Goal: Information Seeking & Learning: Learn about a topic

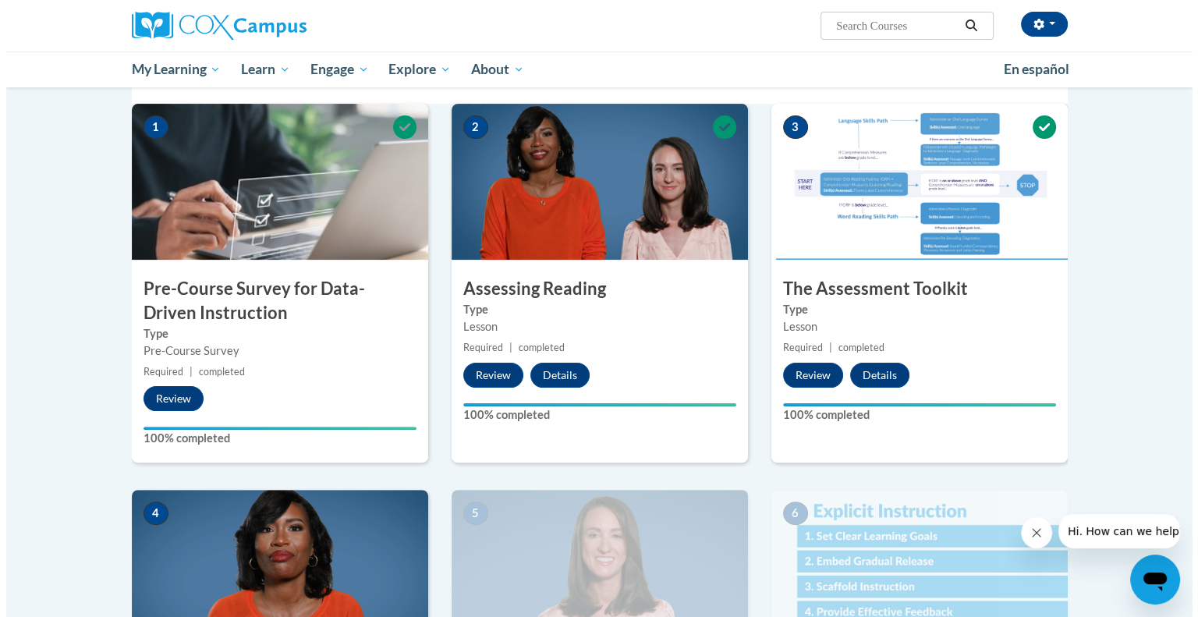
scroll to position [328, 0]
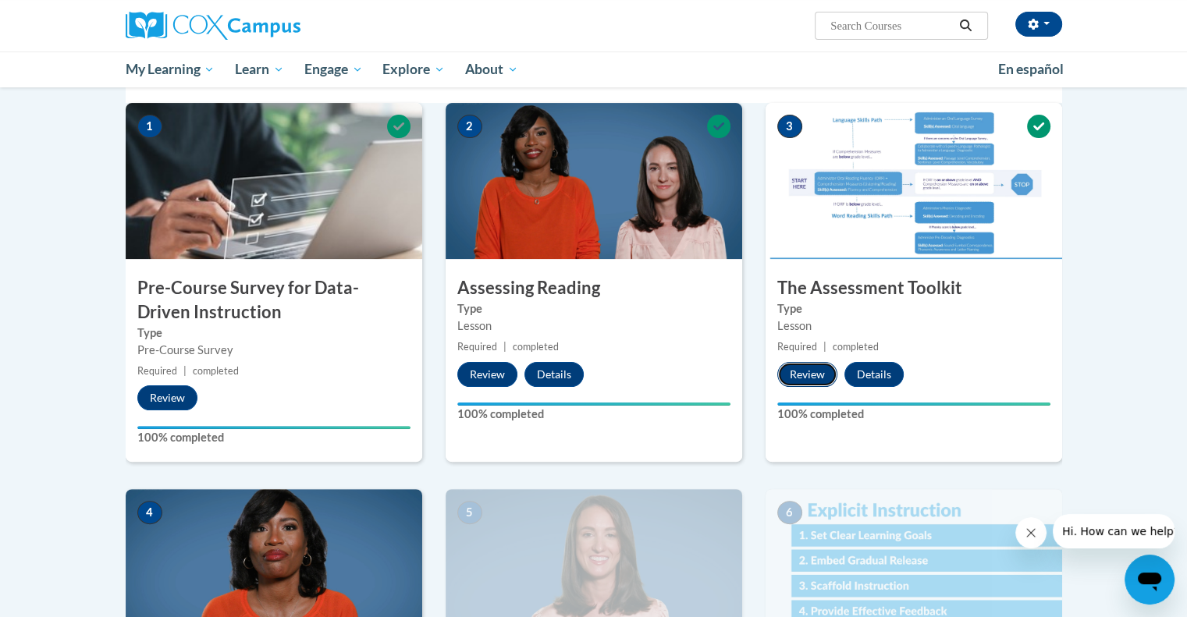
click at [800, 373] on button "Review" at bounding box center [807, 374] width 60 height 25
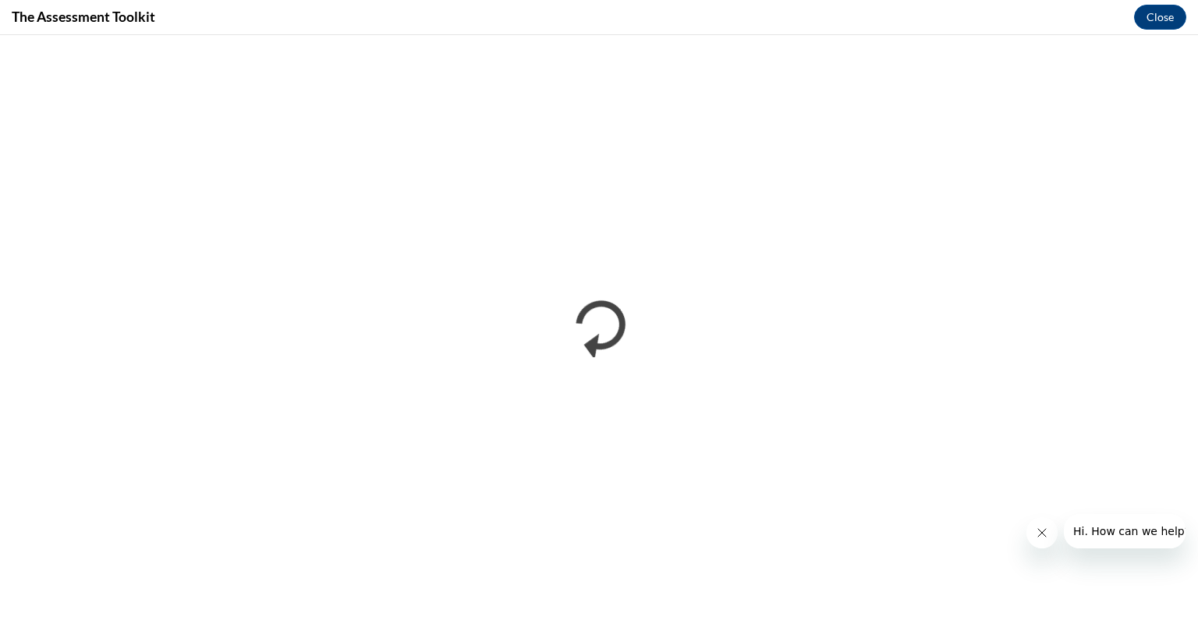
scroll to position [0, 0]
click at [1159, 16] on button "Close" at bounding box center [1160, 17] width 52 height 25
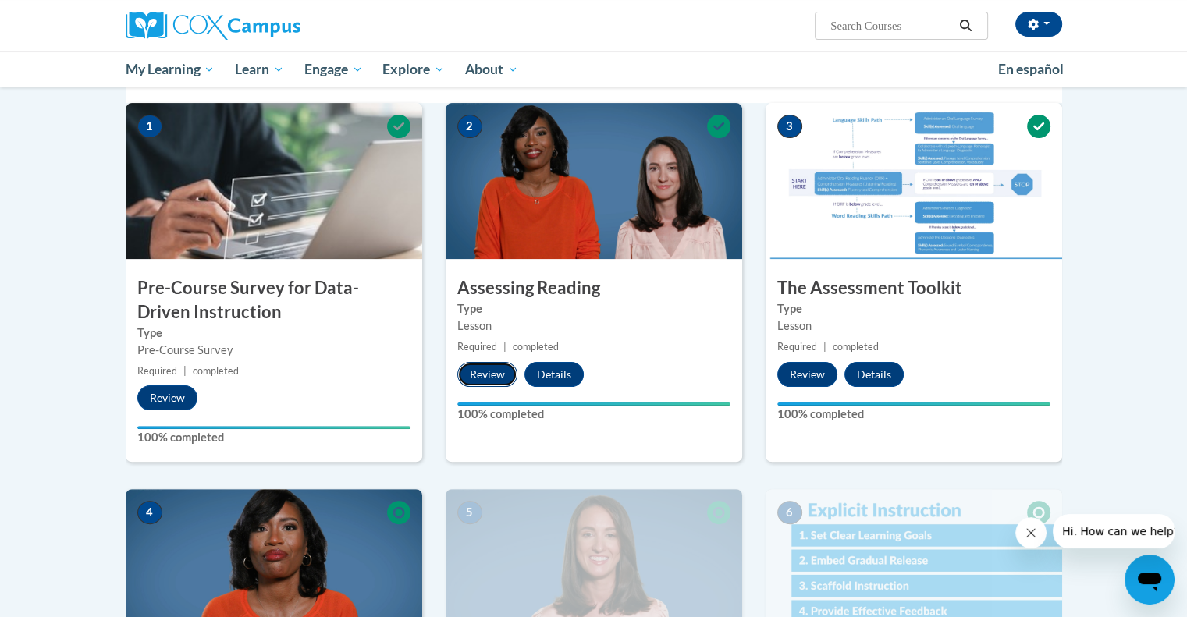
click at [481, 374] on button "Review" at bounding box center [487, 374] width 60 height 25
